Goal: Transaction & Acquisition: Purchase product/service

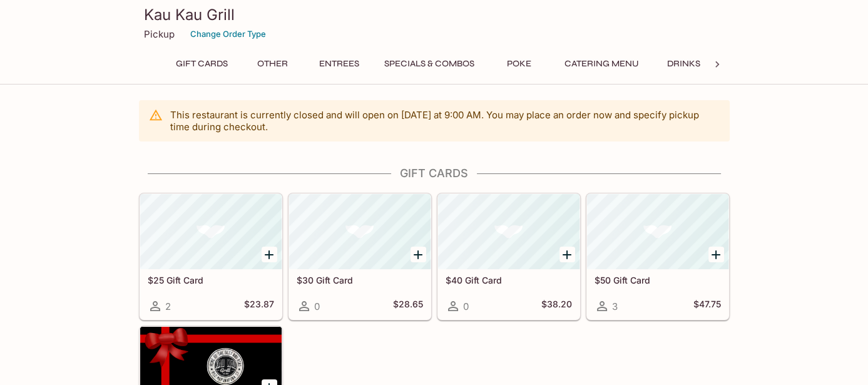
click at [439, 61] on button "Specials & Combos" at bounding box center [429, 64] width 104 height 18
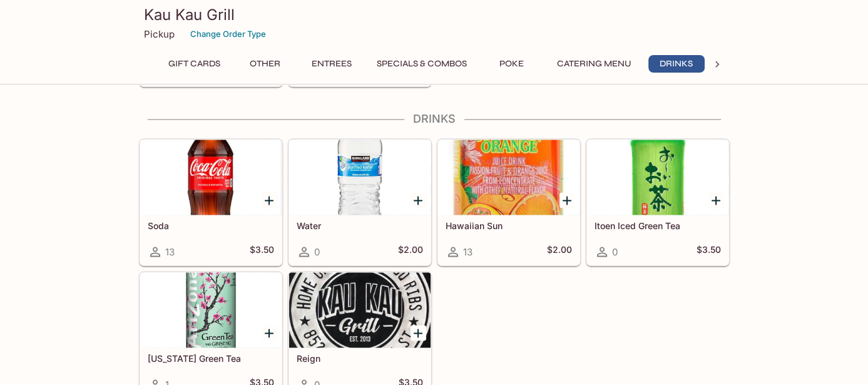
scroll to position [0, 8]
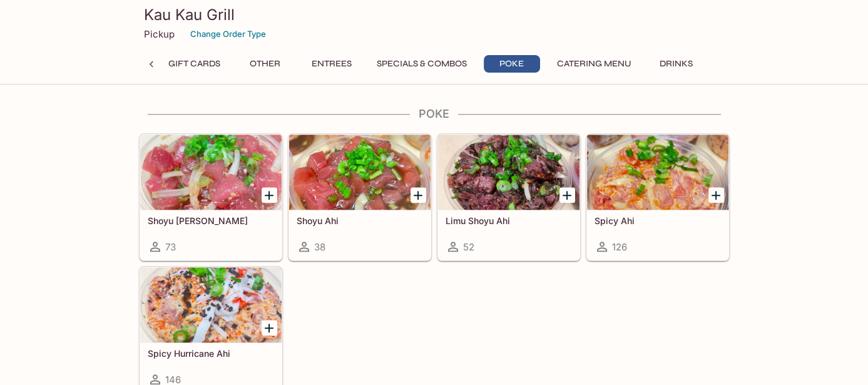
click at [331, 61] on button "Entrees" at bounding box center [331, 64] width 56 height 18
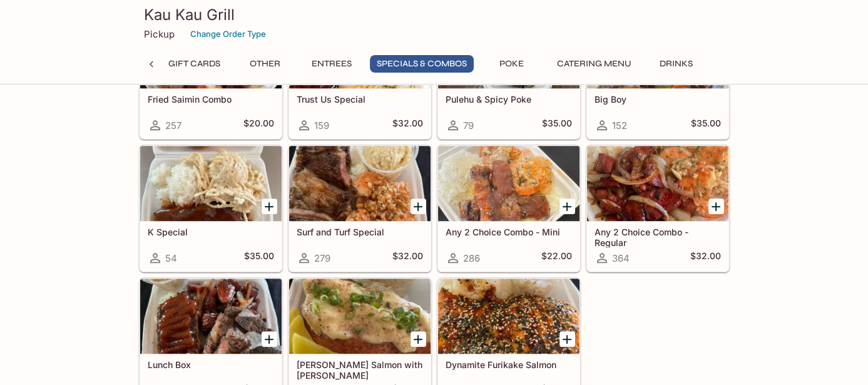
scroll to position [1493, 0]
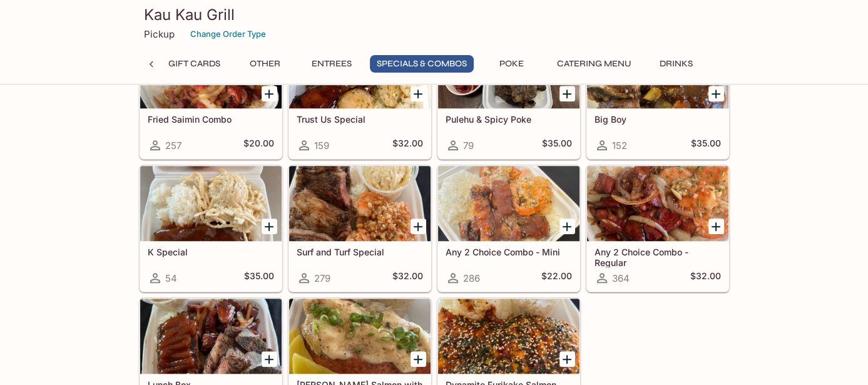
click at [547, 188] on div at bounding box center [508, 203] width 141 height 75
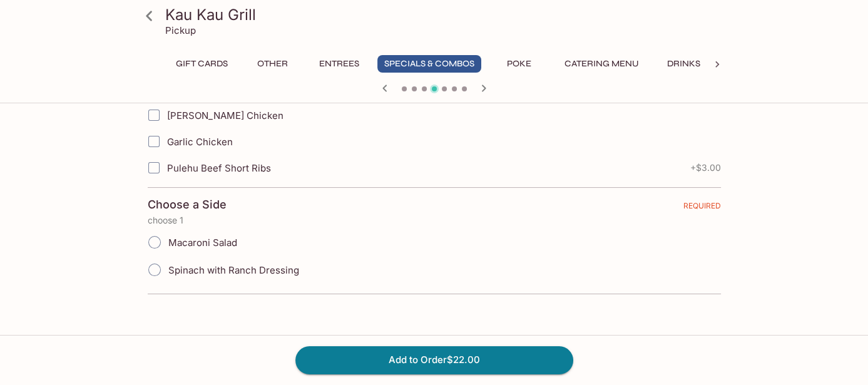
scroll to position [93, 0]
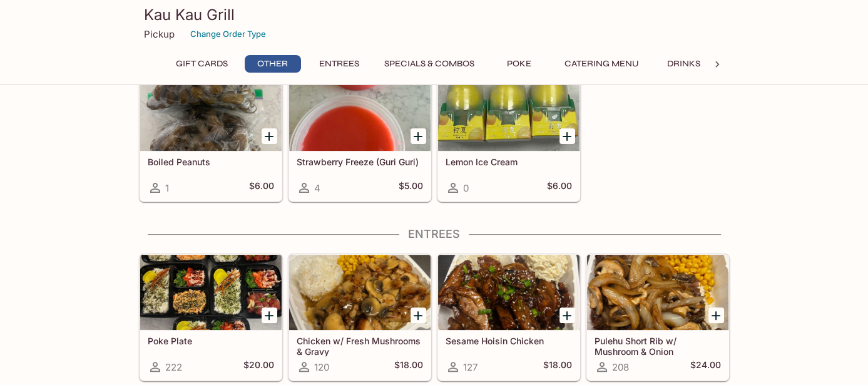
scroll to position [642, 0]
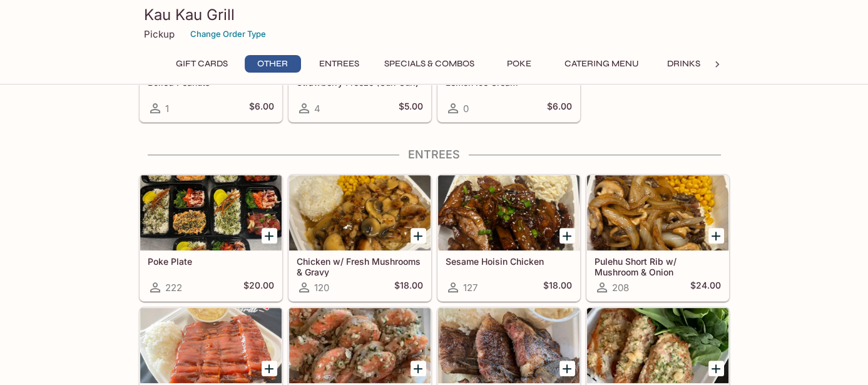
click at [683, 230] on div at bounding box center [657, 212] width 141 height 75
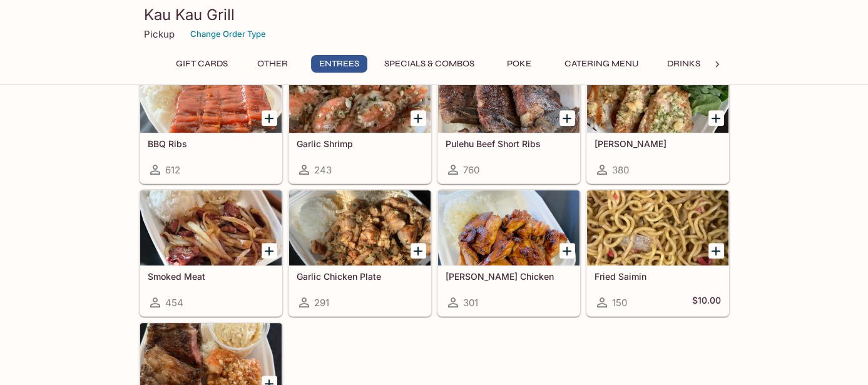
scroll to position [830, 0]
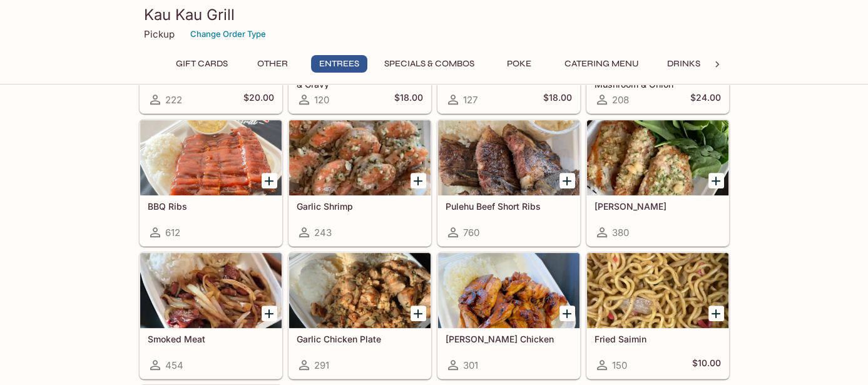
click at [648, 143] on div at bounding box center [657, 157] width 141 height 75
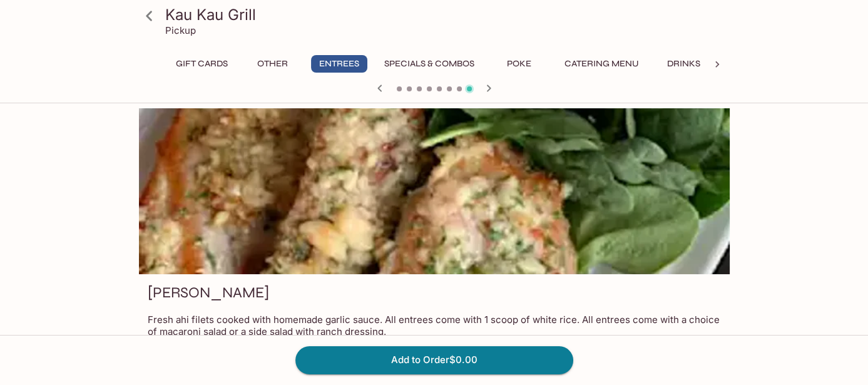
click at [450, 66] on button "Specials & Combos" at bounding box center [429, 64] width 104 height 18
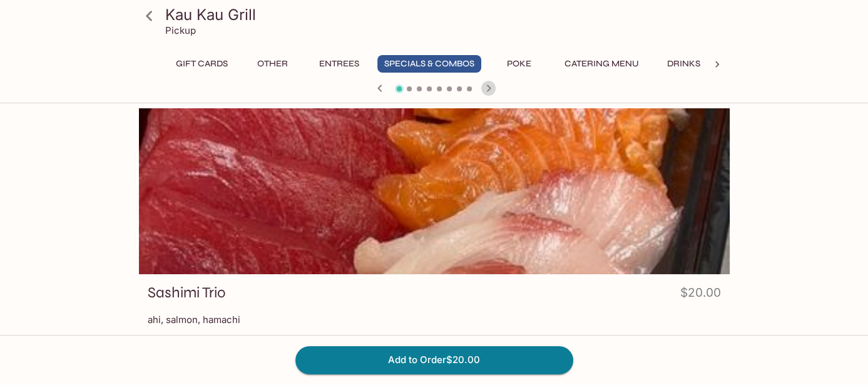
click at [490, 93] on icon "button" at bounding box center [488, 88] width 15 height 15
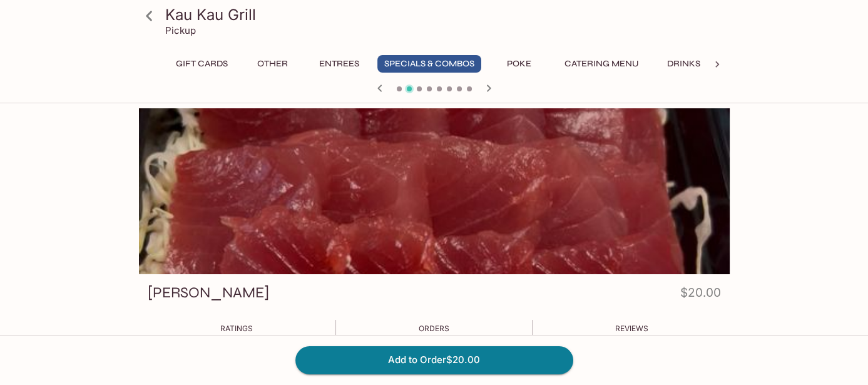
click at [490, 93] on icon "button" at bounding box center [488, 88] width 15 height 15
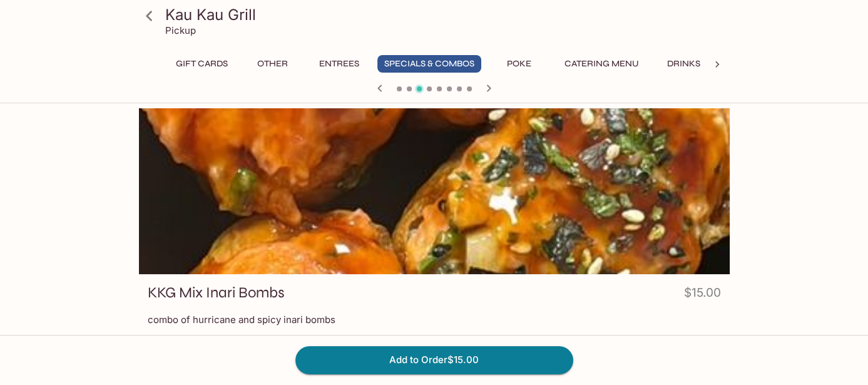
click at [490, 93] on icon "button" at bounding box center [488, 88] width 15 height 15
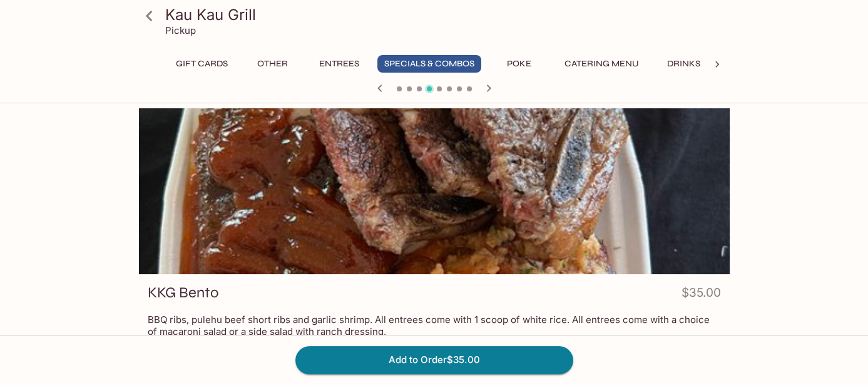
click at [490, 93] on icon "button" at bounding box center [488, 88] width 15 height 15
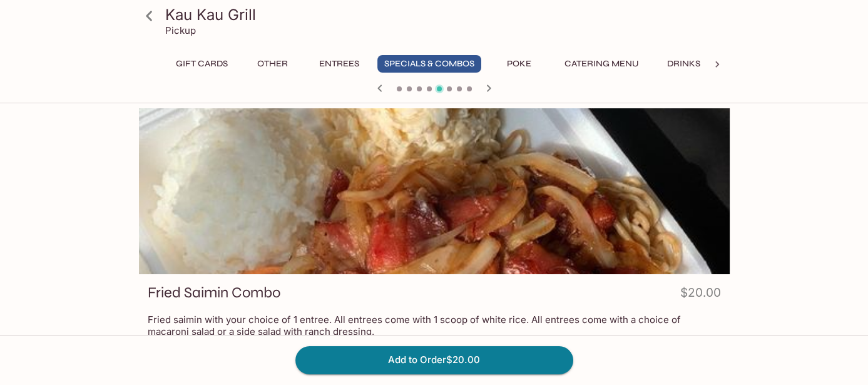
click at [490, 93] on icon "button" at bounding box center [488, 88] width 15 height 15
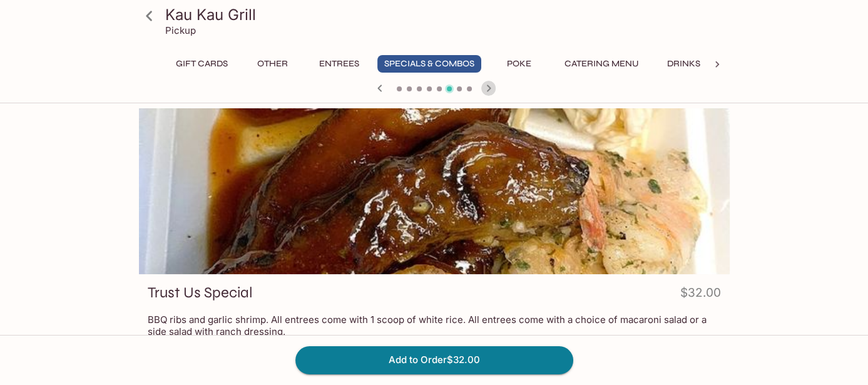
click at [490, 93] on icon "button" at bounding box center [488, 88] width 15 height 15
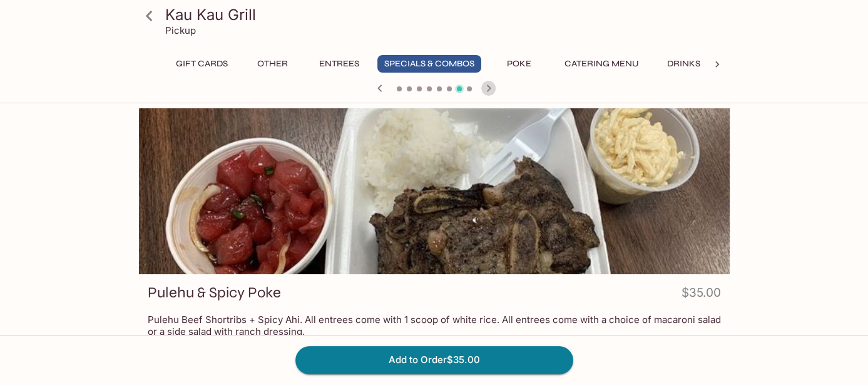
click at [490, 93] on icon "button" at bounding box center [488, 88] width 15 height 15
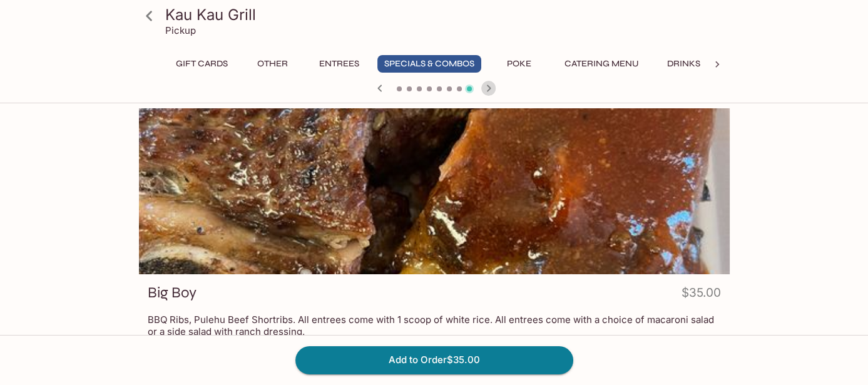
click at [490, 93] on icon "button" at bounding box center [488, 88] width 15 height 15
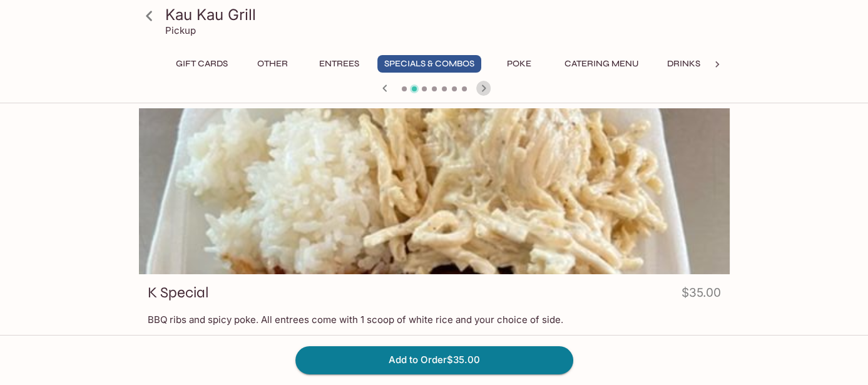
click at [490, 93] on icon "button" at bounding box center [483, 88] width 15 height 15
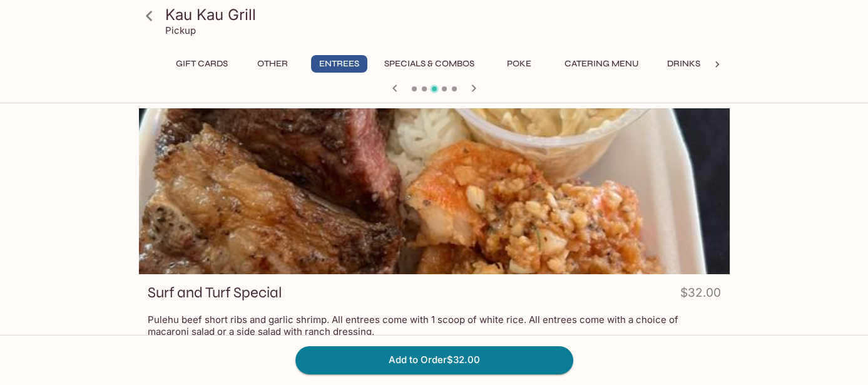
click at [490, 93] on div at bounding box center [434, 89] width 601 height 19
click at [282, 63] on button "Other" at bounding box center [273, 64] width 56 height 18
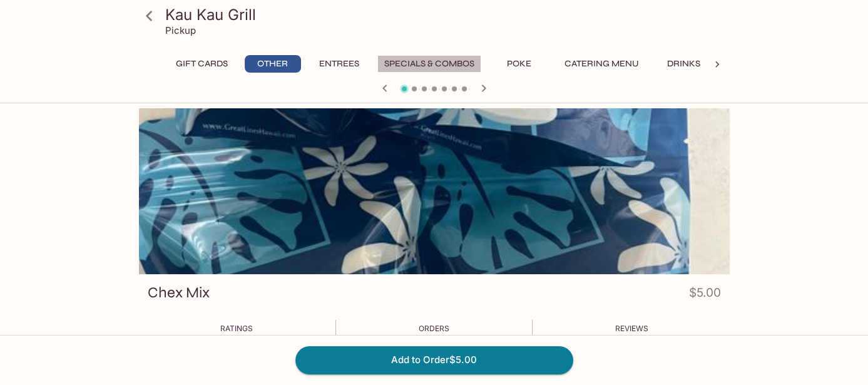
click at [431, 63] on button "Specials & Combos" at bounding box center [429, 64] width 104 height 18
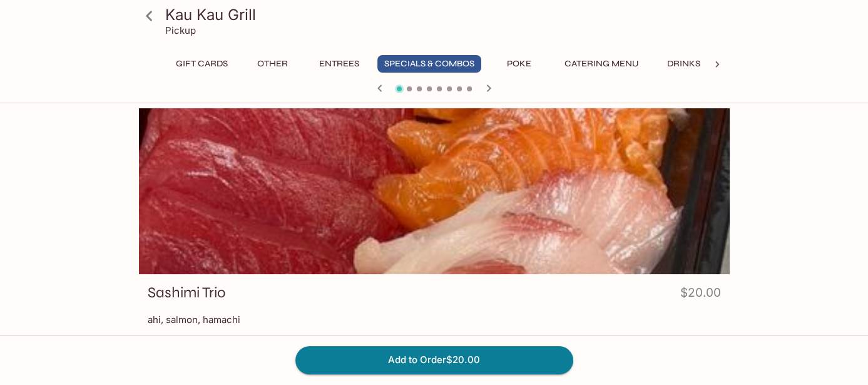
click at [340, 68] on button "Entrees" at bounding box center [339, 64] width 56 height 18
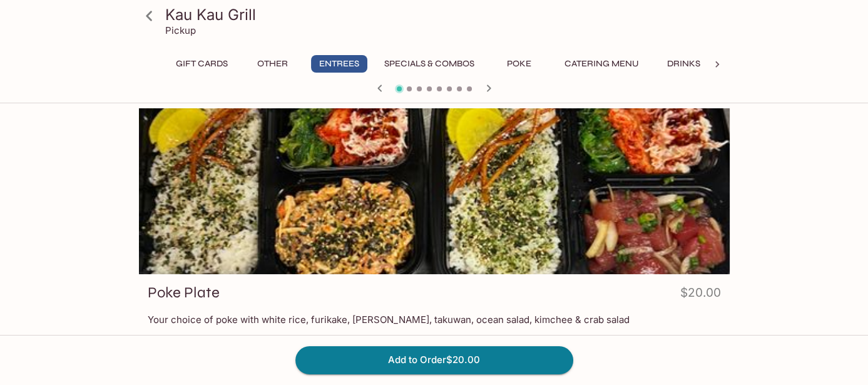
click at [449, 66] on button "Specials & Combos" at bounding box center [429, 64] width 104 height 18
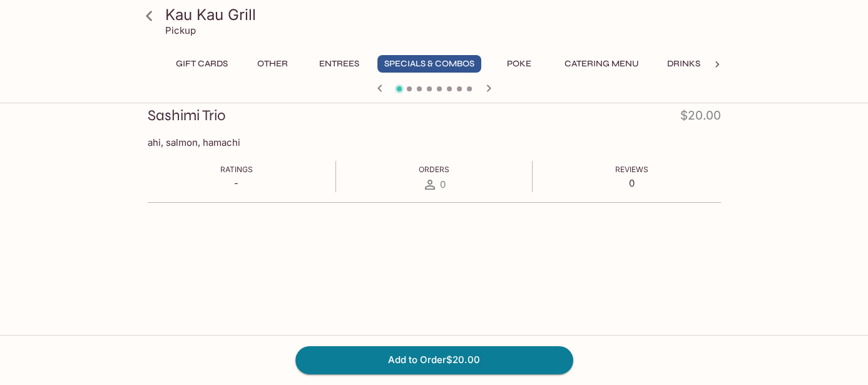
scroll to position [52, 0]
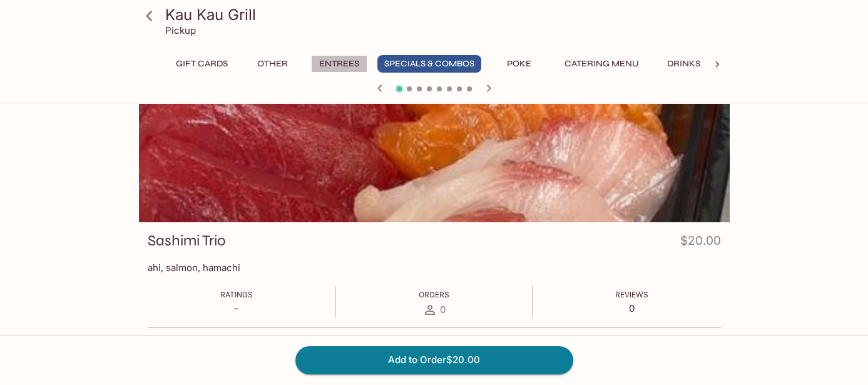
click at [350, 60] on button "Entrees" at bounding box center [339, 64] width 56 height 18
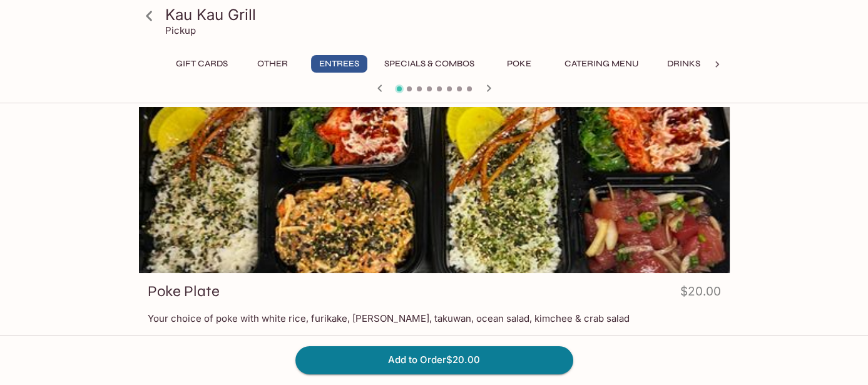
scroll to position [0, 0]
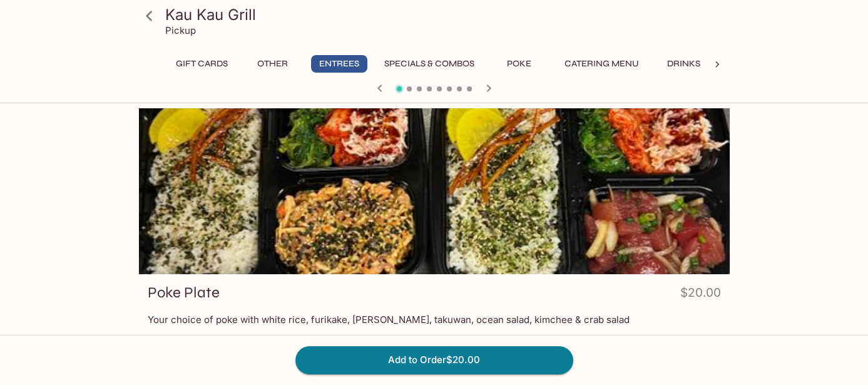
click at [455, 62] on button "Specials & Combos" at bounding box center [429, 64] width 104 height 18
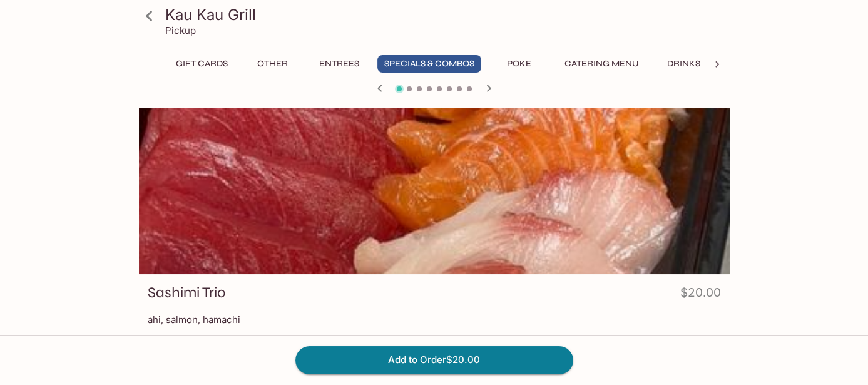
click at [325, 58] on button "Entrees" at bounding box center [339, 64] width 56 height 18
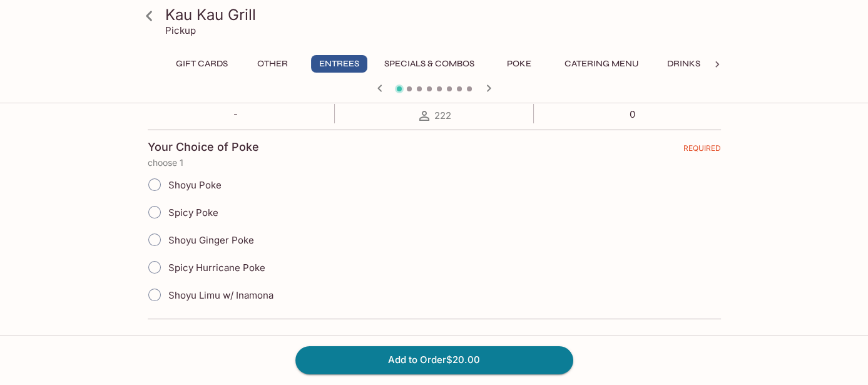
scroll to position [247, 0]
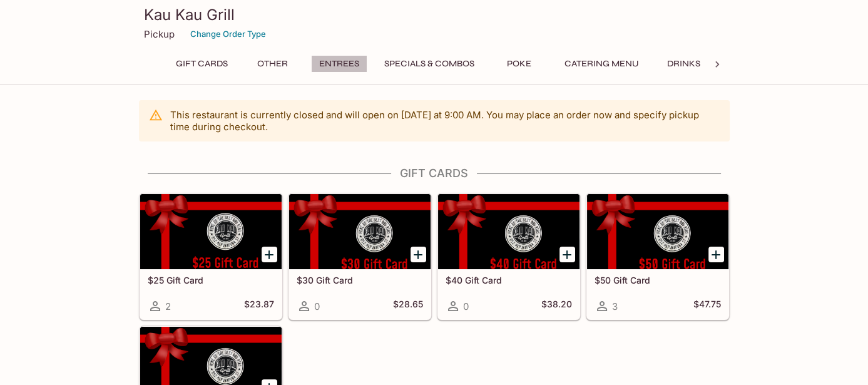
click at [350, 62] on button "Entrees" at bounding box center [339, 64] width 56 height 18
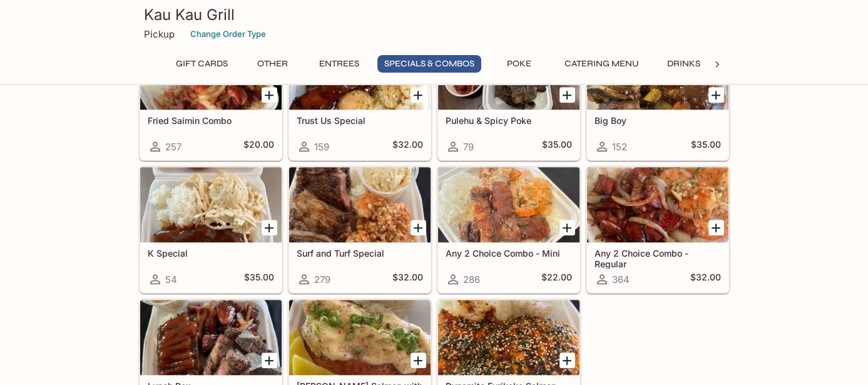
scroll to position [1493, 0]
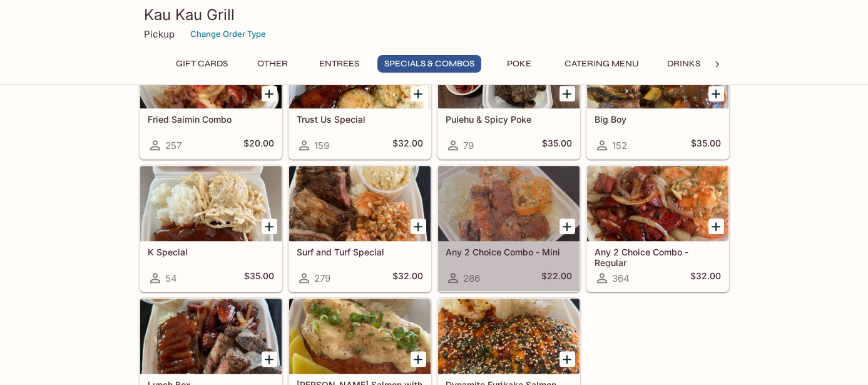
click at [534, 196] on div at bounding box center [508, 203] width 141 height 75
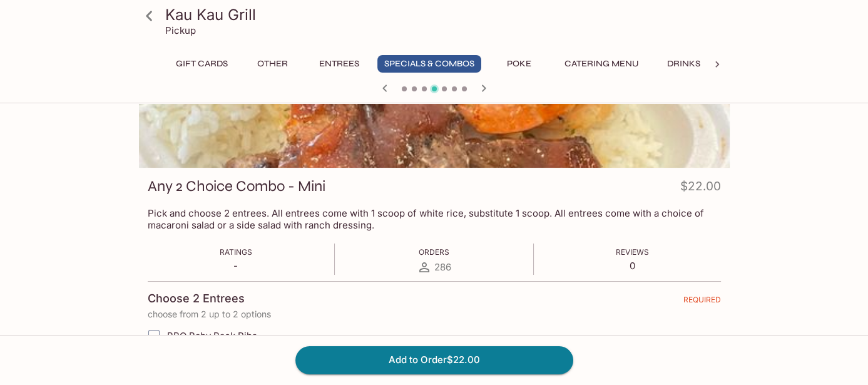
scroll to position [250, 0]
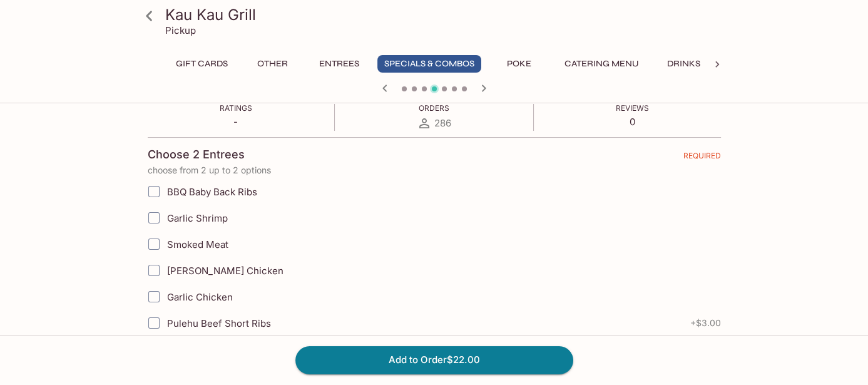
click at [235, 223] on label "Garlic Shrimp" at bounding box center [371, 218] width 460 height 26
click at [166, 223] on input "Garlic Shrimp" at bounding box center [153, 217] width 25 height 25
checkbox input "true"
click at [213, 272] on span "[PERSON_NAME] Chicken" at bounding box center [225, 271] width 116 height 12
click at [166, 272] on input "[PERSON_NAME] Chicken" at bounding box center [153, 270] width 25 height 25
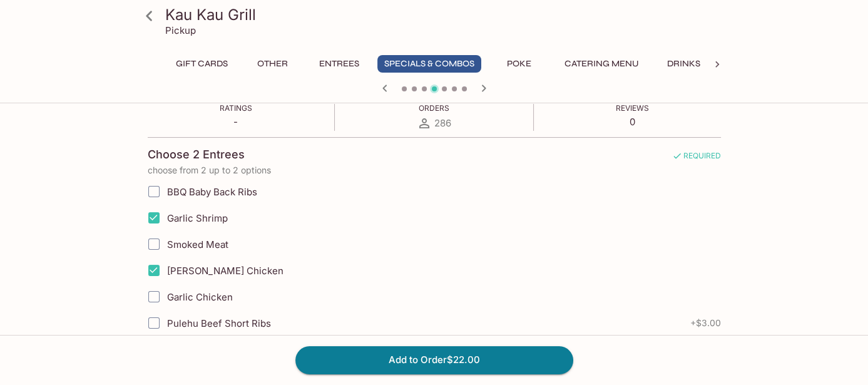
click at [219, 267] on span "[PERSON_NAME] Chicken" at bounding box center [225, 271] width 116 height 12
click at [166, 267] on input "[PERSON_NAME] Chicken" at bounding box center [153, 270] width 25 height 25
checkbox input "false"
click at [208, 293] on span "Garlic Chicken" at bounding box center [200, 297] width 66 height 12
click at [166, 293] on input "Garlic Chicken" at bounding box center [153, 296] width 25 height 25
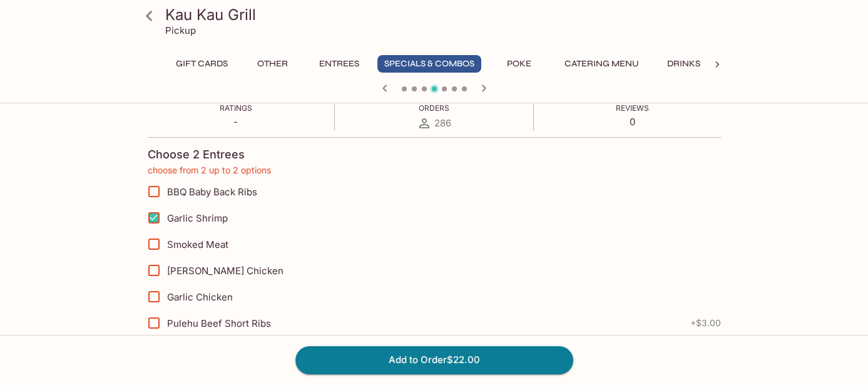
checkbox input "true"
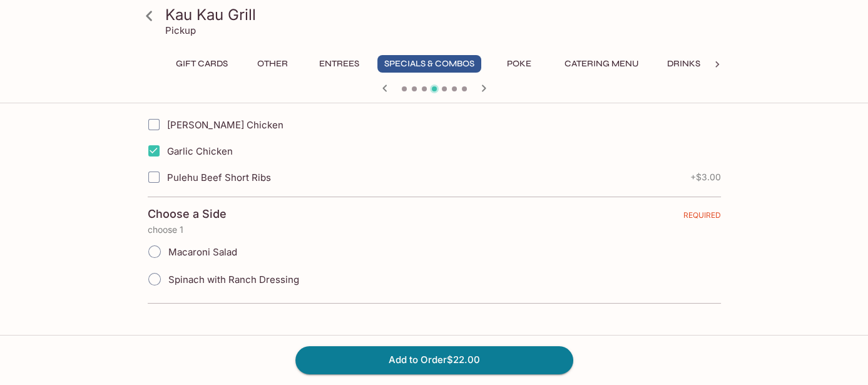
scroll to position [405, 0]
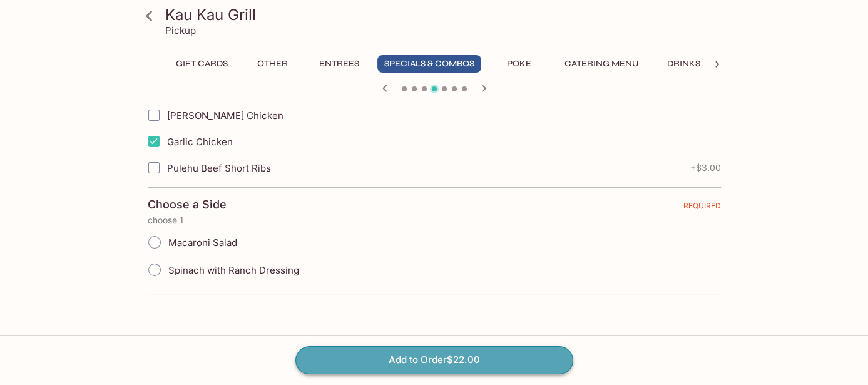
click at [351, 352] on button "Add to Order $22.00" at bounding box center [434, 360] width 278 height 28
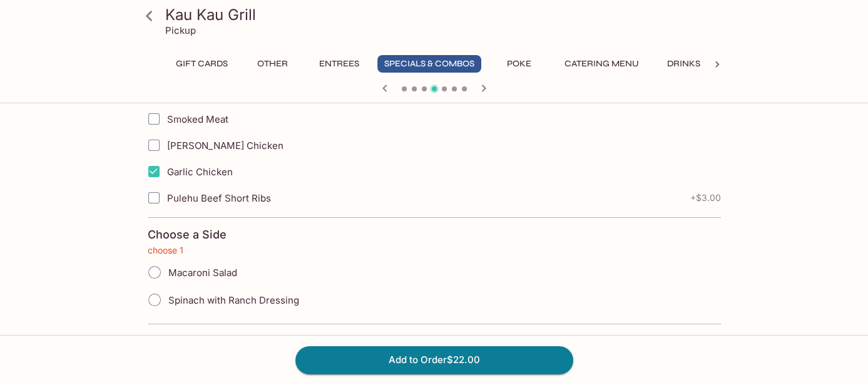
scroll to position [129, 0]
